Goal: Go to known website: Go to known website

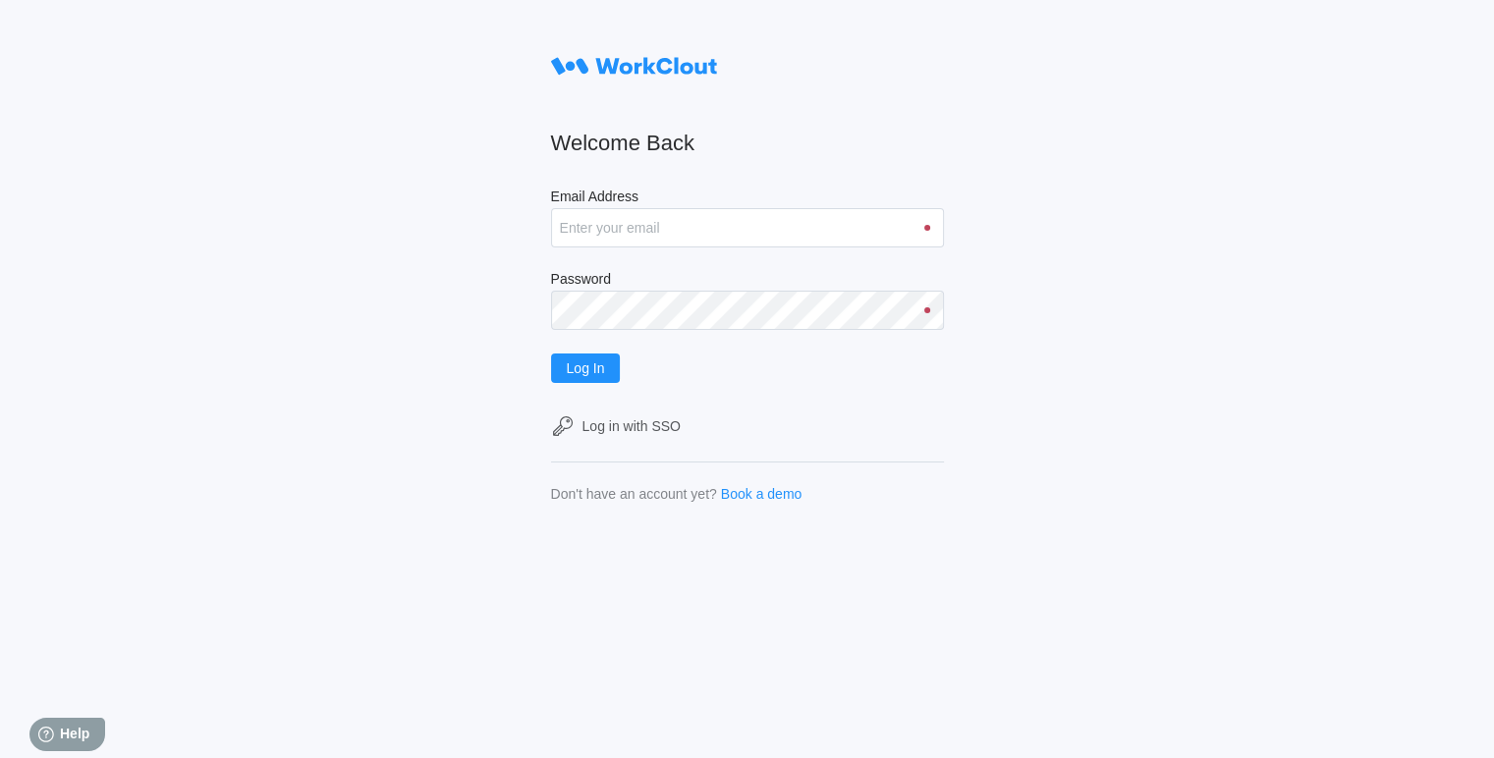
click at [411, 260] on div "Welcome Back Email Address Password Log In Log in with SSO Don't have an accoun…" at bounding box center [747, 379] width 1494 height 758
